Goal: Information Seeking & Learning: Learn about a topic

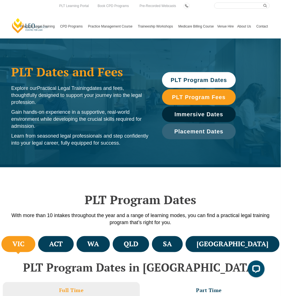
click at [27, 190] on div "PLT Program Dates With more than 10 intakes throughout the year and a range of …" at bounding box center [141, 200] width 270 height 67
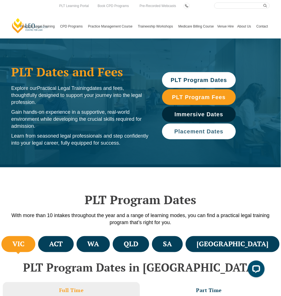
click at [179, 126] on link "Placement Dates" at bounding box center [199, 131] width 74 height 16
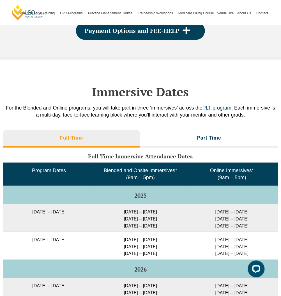
scroll to position [803, 0]
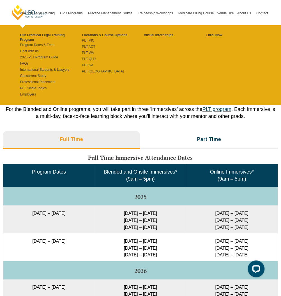
click at [41, 15] on link "Practical Legal Training" at bounding box center [38, 13] width 40 height 24
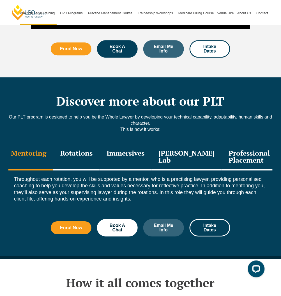
scroll to position [653, 0]
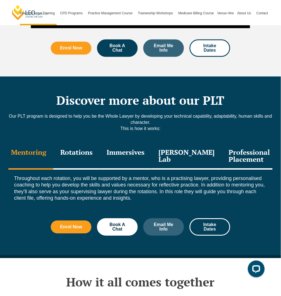
click at [86, 145] on div "Rotations" at bounding box center [76, 156] width 46 height 27
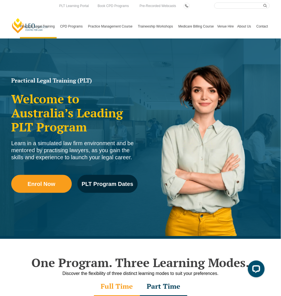
scroll to position [0, 0]
